Goal: Find specific page/section: Find specific page/section

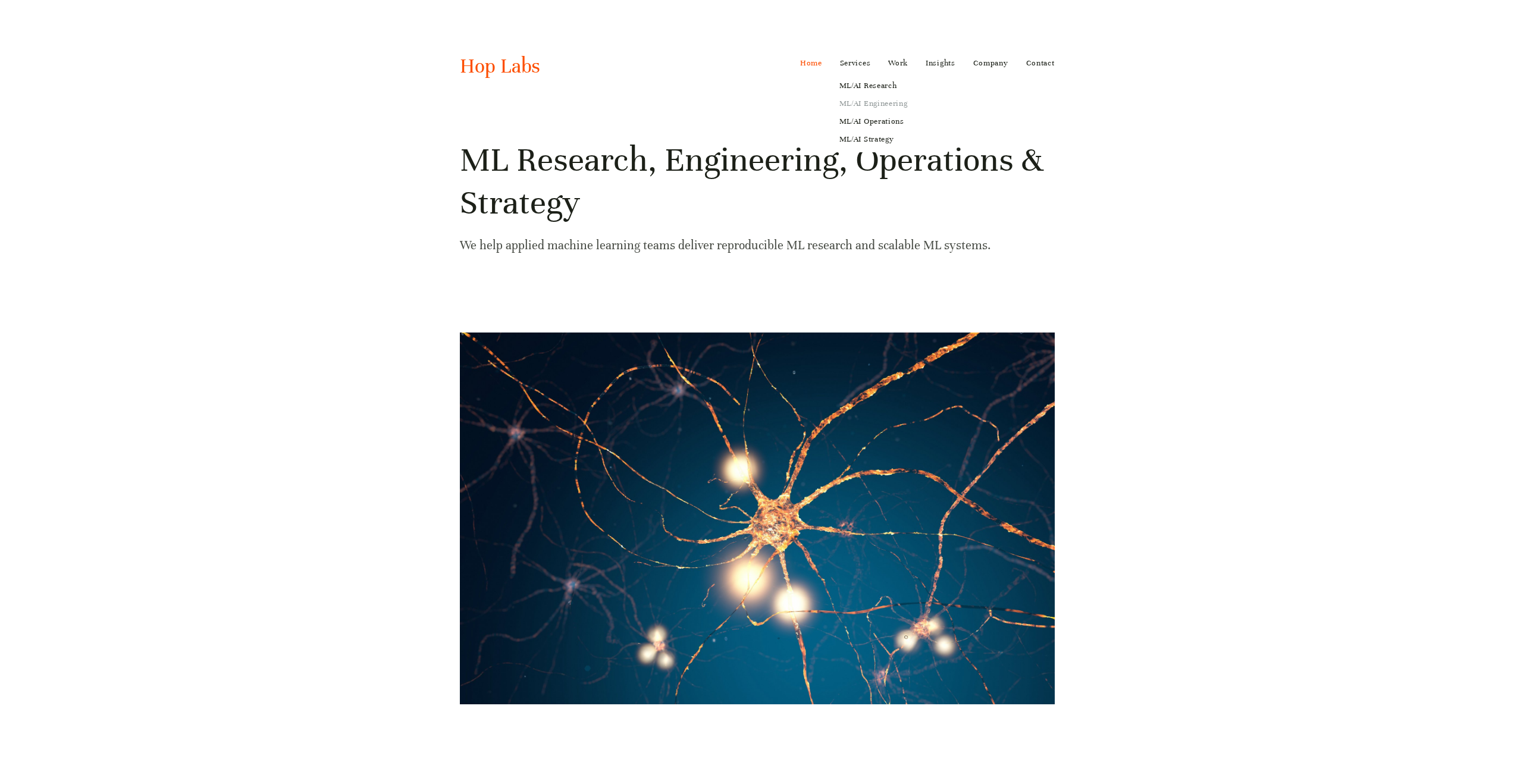
click at [862, 103] on link "ML/AI Engineering" at bounding box center [873, 104] width 85 height 18
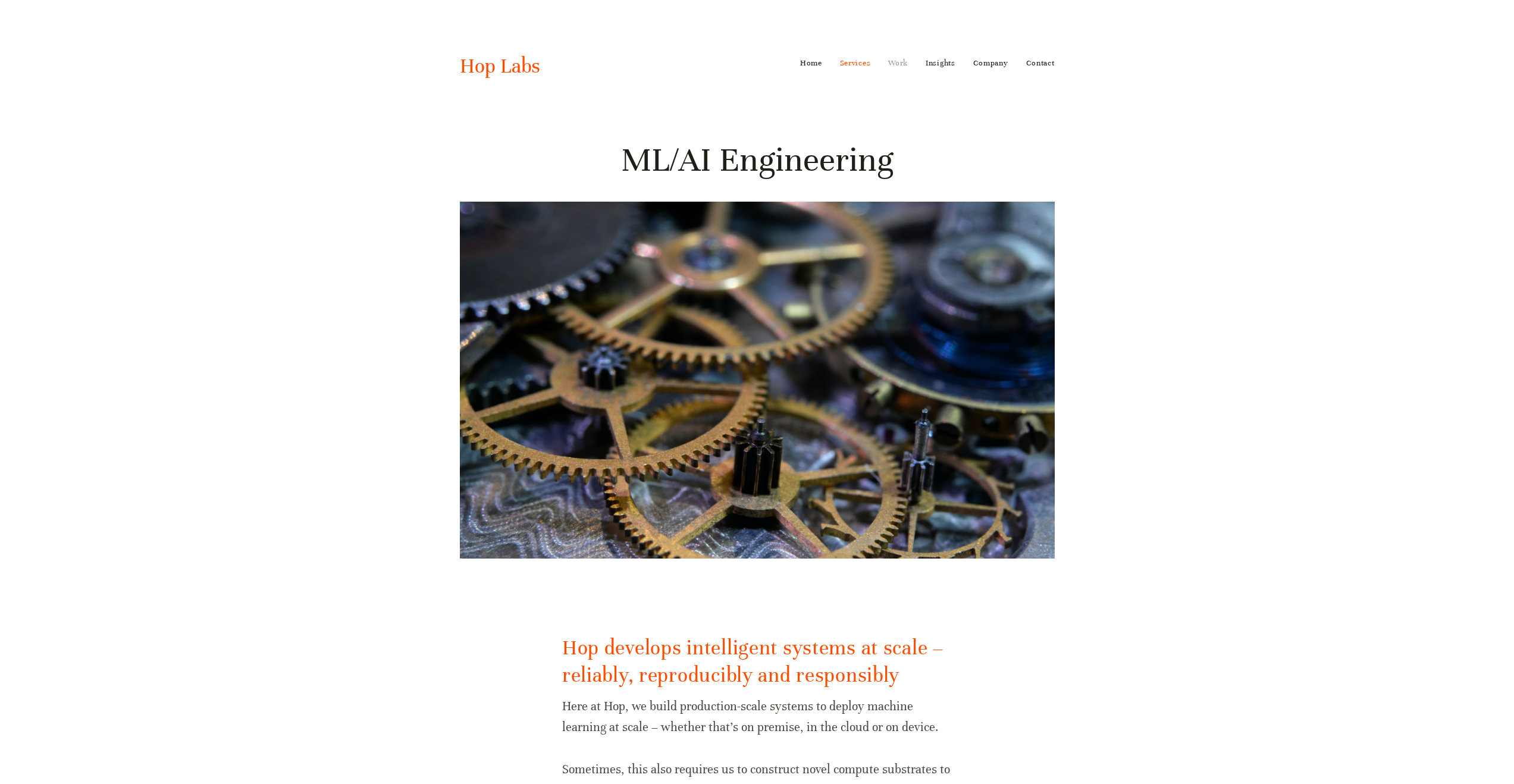
click at [898, 61] on link "Work" at bounding box center [898, 63] width 20 height 19
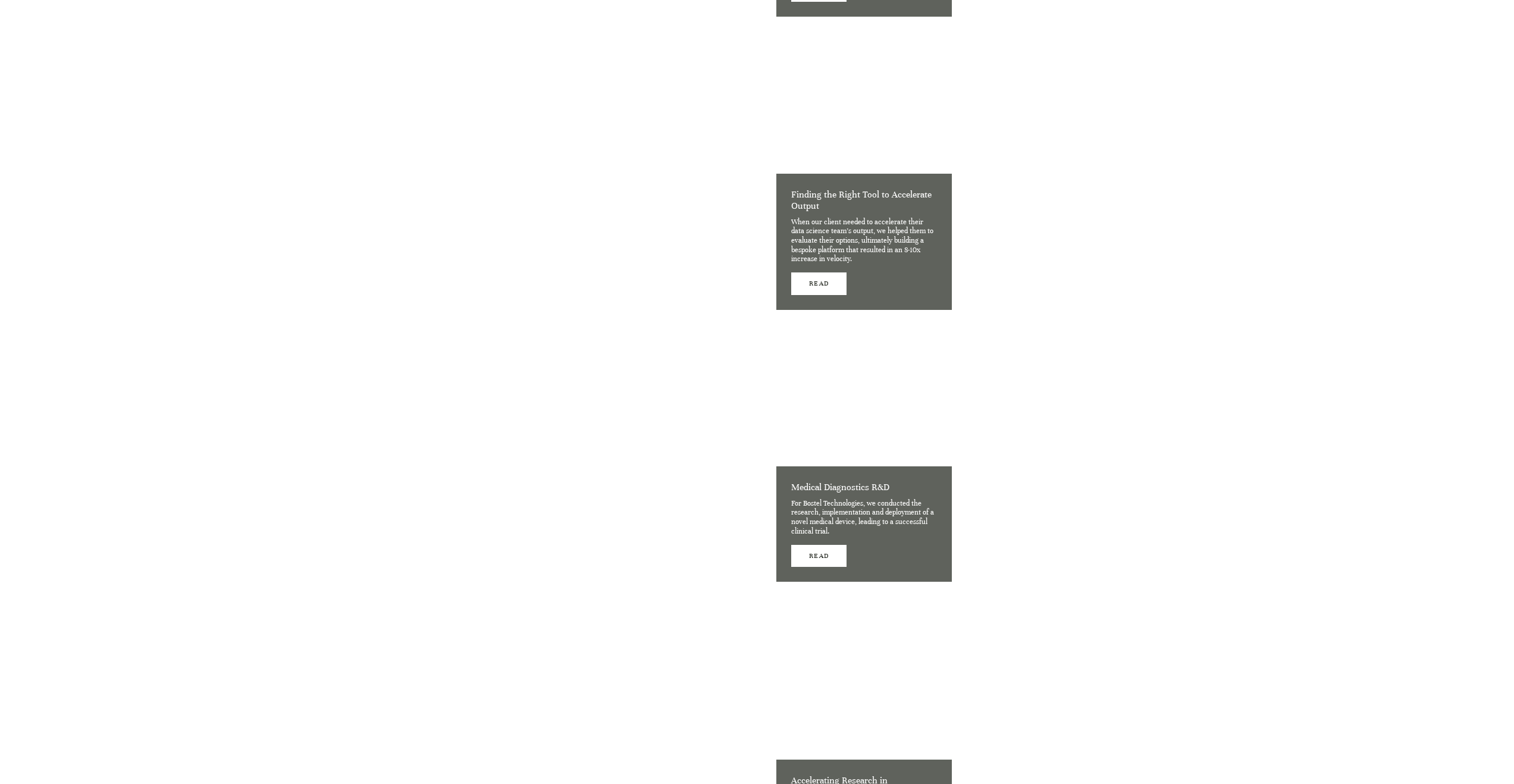
scroll to position [1991, 0]
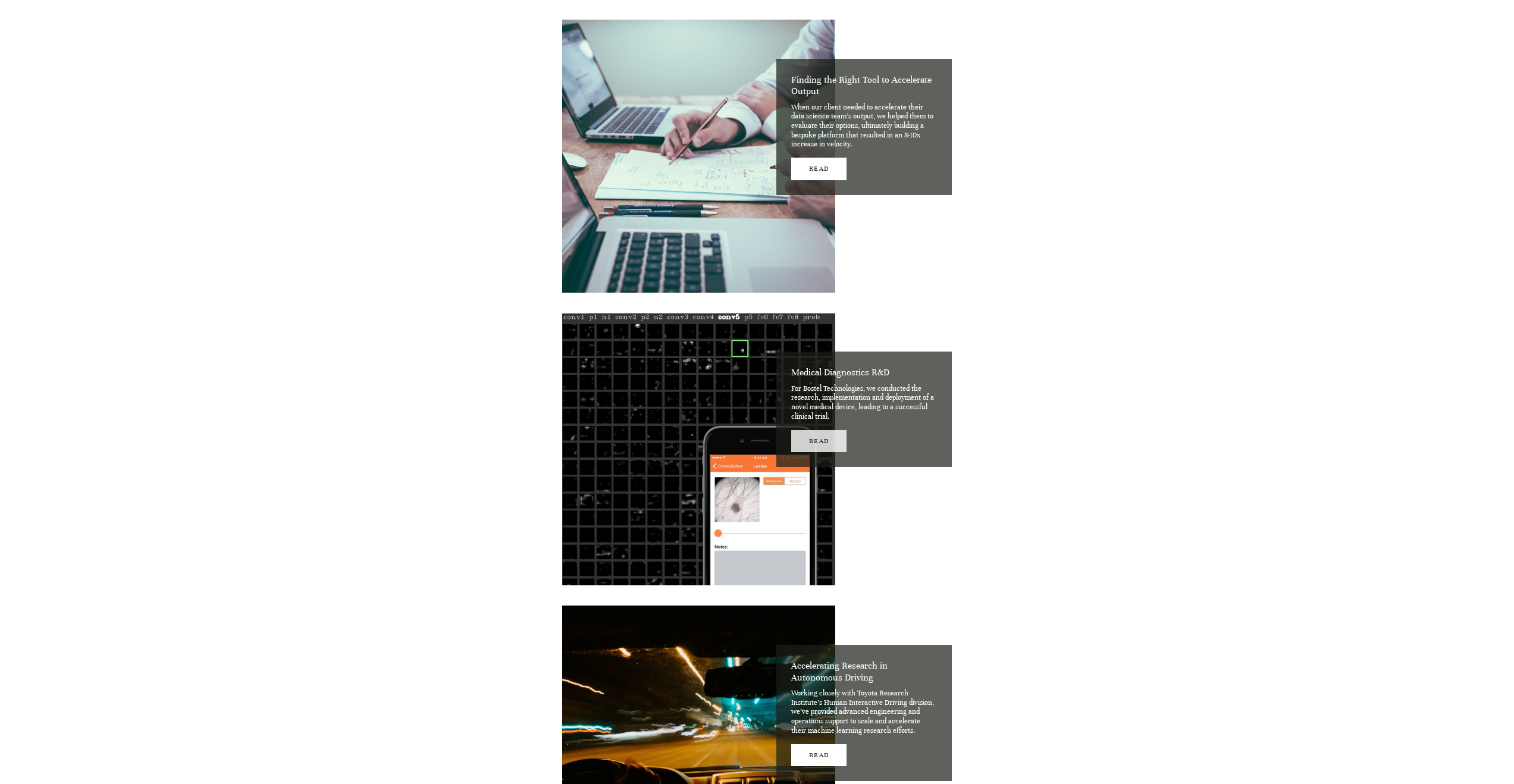
click at [813, 434] on link "Read" at bounding box center [818, 441] width 56 height 22
